Goal: Information Seeking & Learning: Learn about a topic

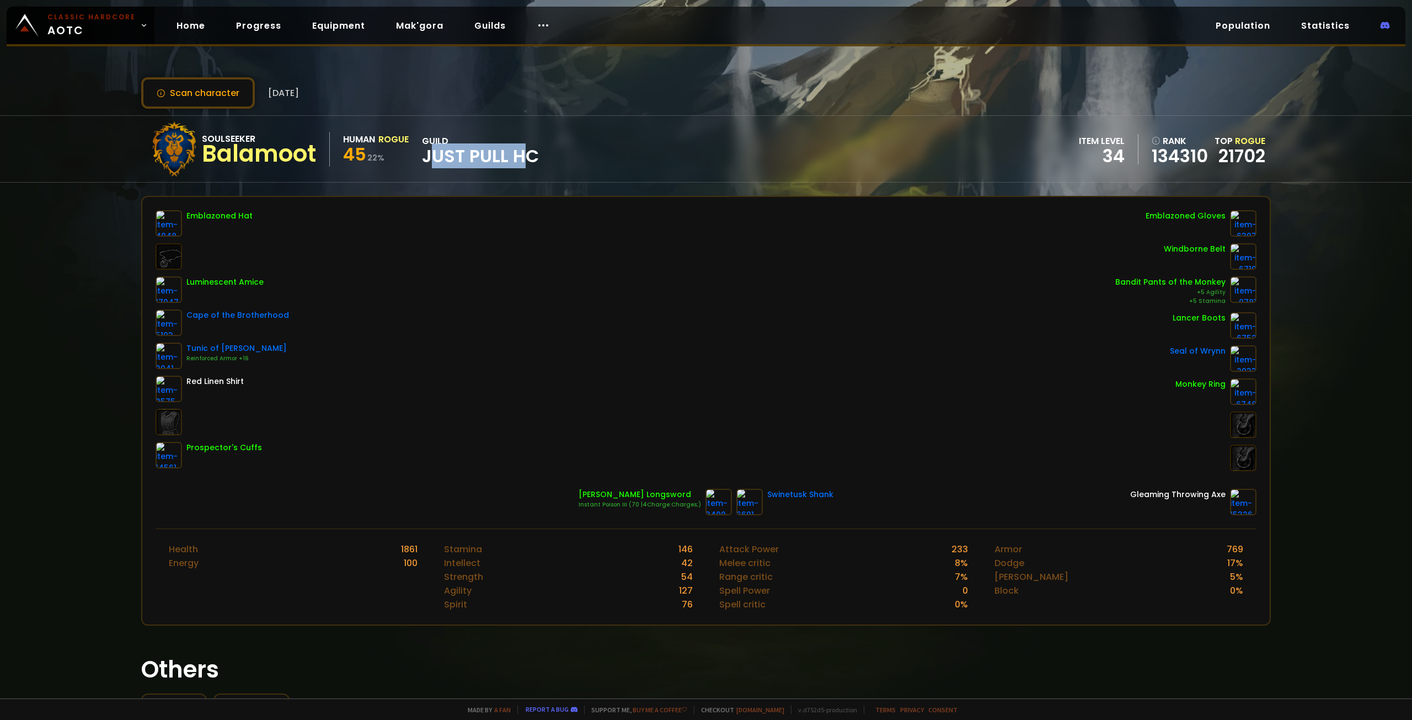
drag, startPoint x: 428, startPoint y: 157, endPoint x: 550, endPoint y: 153, distance: 121.9
click at [546, 154] on div "Soulseeker Balamoot Human Rogue 45 22 % guild Just Pull HC item level 34 rank 1…" at bounding box center [705, 149] width 1129 height 66
click at [557, 153] on div "Soulseeker Balamoot Human Rogue 45 22 % guild Just Pull HC item level 34 rank 1…" at bounding box center [705, 149] width 1129 height 66
drag, startPoint x: 345, startPoint y: 156, endPoint x: 410, endPoint y: 155, distance: 65.1
click at [405, 155] on div "45 22 %" at bounding box center [376, 156] width 66 height 20
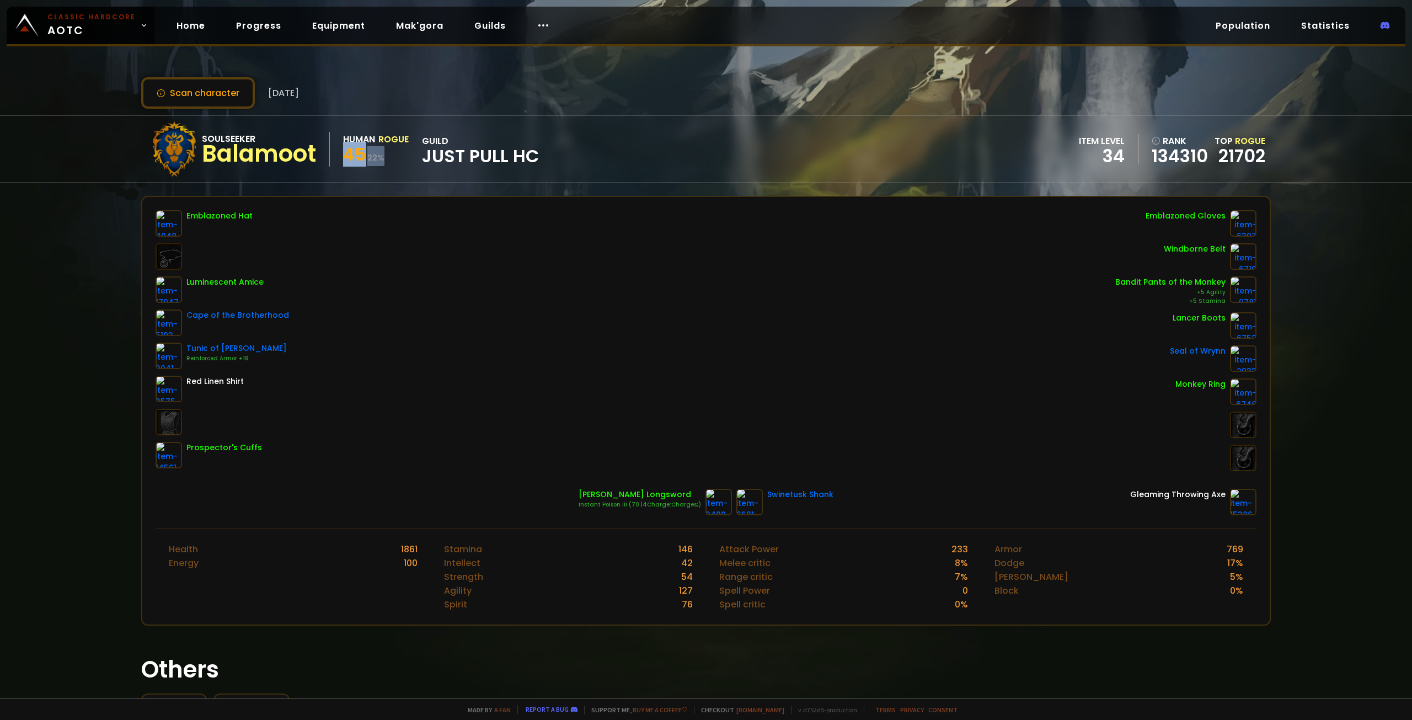
click at [415, 155] on div "Soulseeker Balamoot Human Rogue 45 22 % guild Just Pull HC" at bounding box center [343, 148] width 392 height 55
